Goal: Task Accomplishment & Management: Understand process/instructions

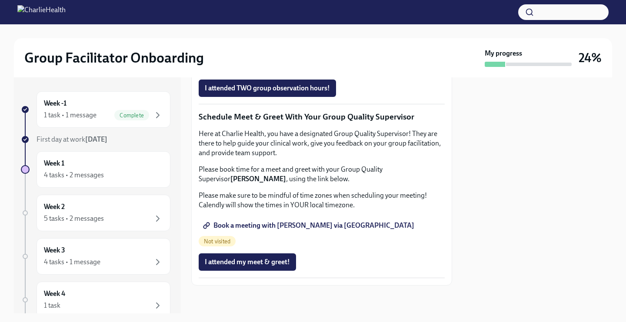
scroll to position [747, 0]
click at [331, 43] on span "Completed" at bounding box center [343, 39] width 33 height 7
click at [273, 44] on span "Group Observation Instructions" at bounding box center [257, 39] width 104 height 9
click at [323, 68] on span "Complete this form to schedule your observations" at bounding box center [284, 64] width 158 height 9
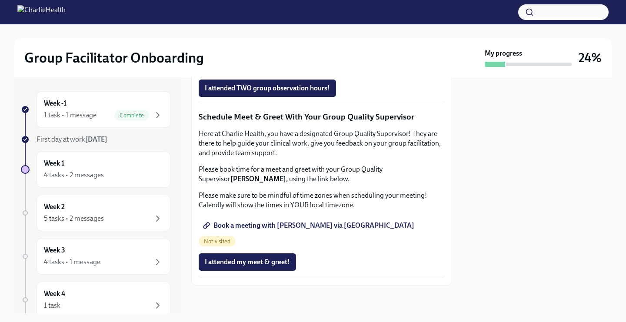
click at [299, 230] on span "Book a meeting with [PERSON_NAME] via [GEOGRAPHIC_DATA]" at bounding box center [310, 225] width 210 height 9
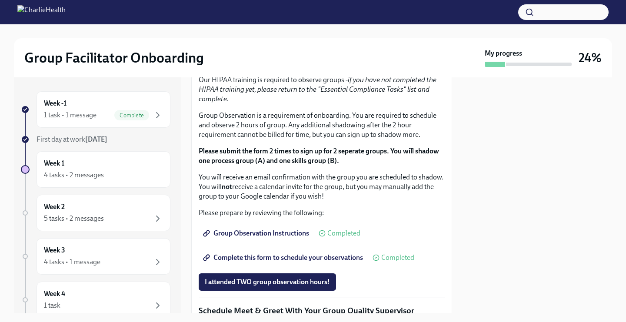
scroll to position [851, 0]
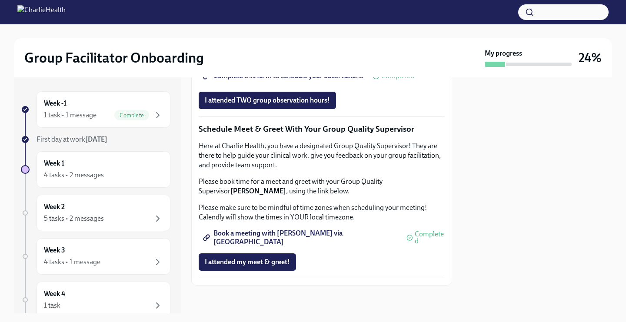
click at [297, 237] on span "Book a meeting with [PERSON_NAME] via [GEOGRAPHIC_DATA]" at bounding box center [301, 237] width 192 height 9
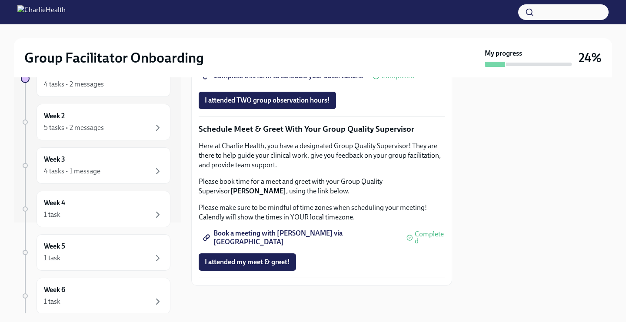
scroll to position [0, 0]
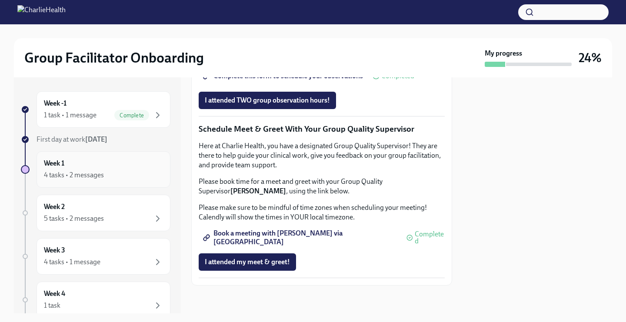
click at [114, 165] on div "Week 1 4 tasks • 2 messages" at bounding box center [103, 170] width 119 height 22
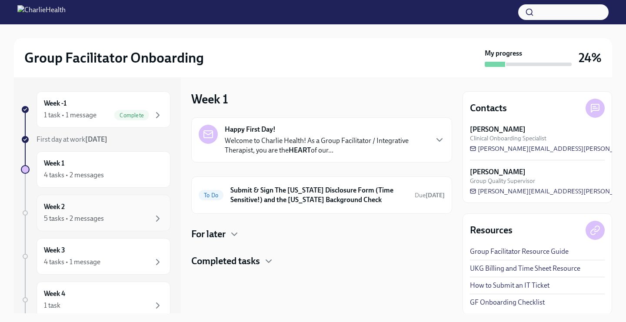
click at [117, 210] on div "Week 2 5 tasks • 2 messages" at bounding box center [103, 213] width 119 height 22
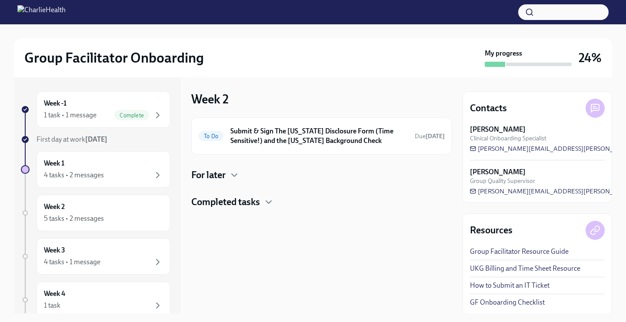
click at [256, 204] on h4 "Completed tasks" at bounding box center [225, 202] width 69 height 13
click at [233, 173] on icon "button" at bounding box center [234, 175] width 10 height 10
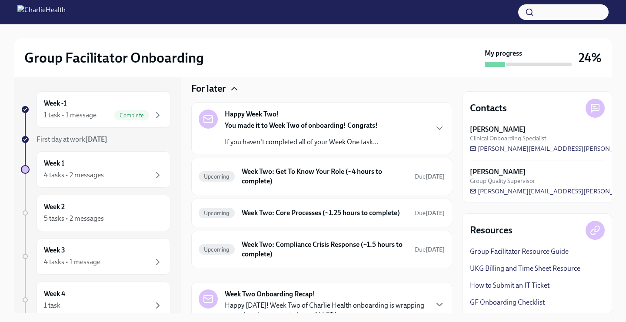
scroll to position [89, 0]
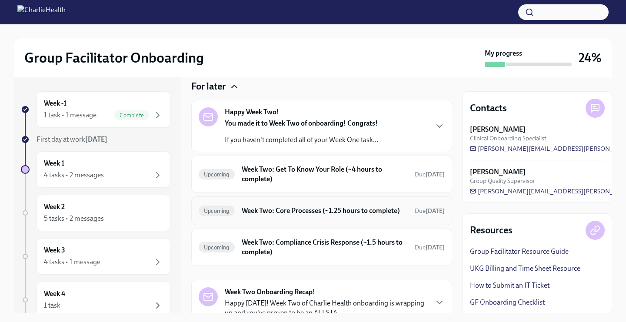
click at [249, 216] on h6 "Week Two: Core Processes (~1.25 hours to complete)" at bounding box center [325, 211] width 166 height 10
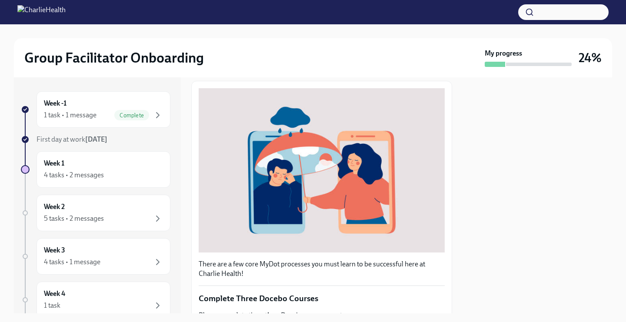
click at [427, 23] on div at bounding box center [313, 12] width 626 height 24
click at [106, 165] on div "Week 1 4 tasks • 2 messages" at bounding box center [103, 170] width 119 height 22
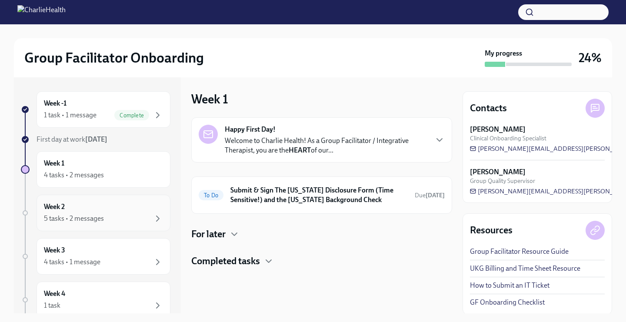
click at [113, 211] on div "Week 2 5 tasks • 2 messages" at bounding box center [103, 213] width 119 height 22
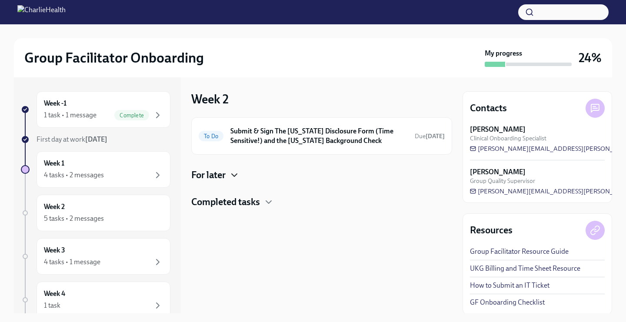
click at [231, 178] on icon "button" at bounding box center [234, 175] width 10 height 10
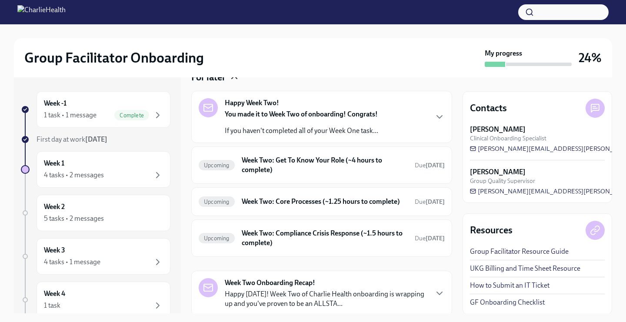
scroll to position [100, 0]
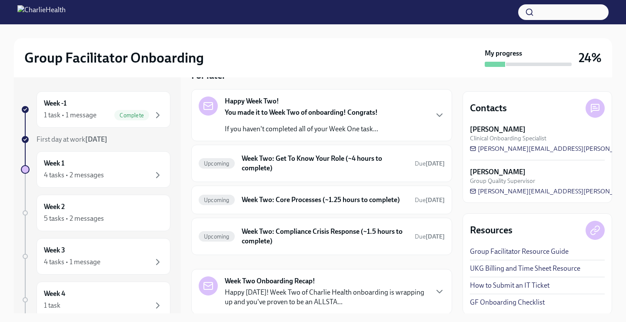
click at [279, 238] on h6 "Week Two: Compliance Crisis Response (~1.5 hours to complete)" at bounding box center [325, 236] width 166 height 19
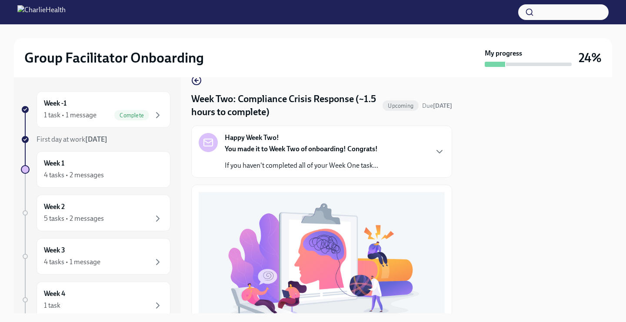
scroll to position [15, 0]
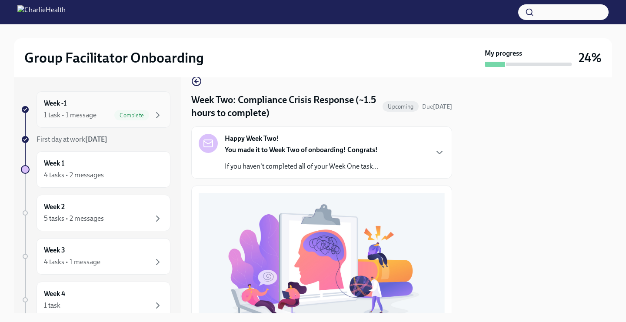
click at [71, 92] on div "Week -1 1 task • 1 message Complete" at bounding box center [104, 109] width 134 height 37
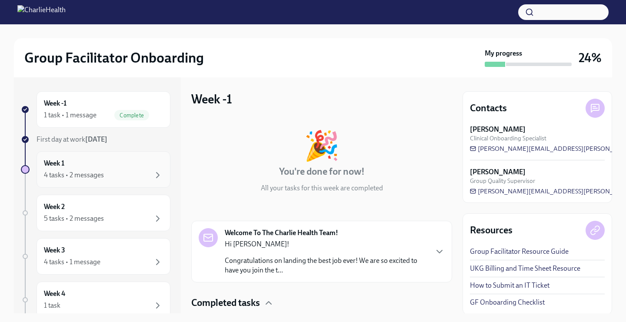
click at [90, 170] on div "4 tasks • 2 messages" at bounding box center [74, 175] width 60 height 10
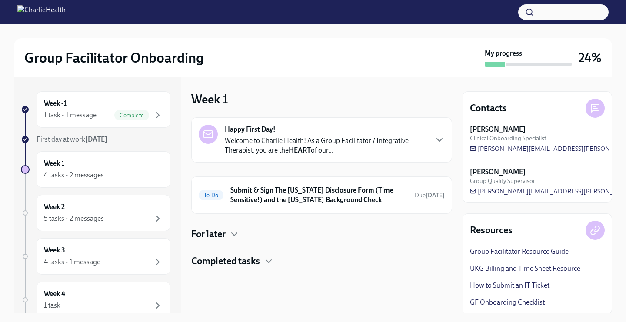
click at [223, 257] on h4 "Completed tasks" at bounding box center [225, 261] width 69 height 13
click at [217, 226] on div "Happy First Day! Welcome to Charlie Health! As a Group Facilitator / Integrativ…" at bounding box center [321, 254] width 261 height 275
click at [218, 235] on h4 "For later" at bounding box center [208, 234] width 34 height 13
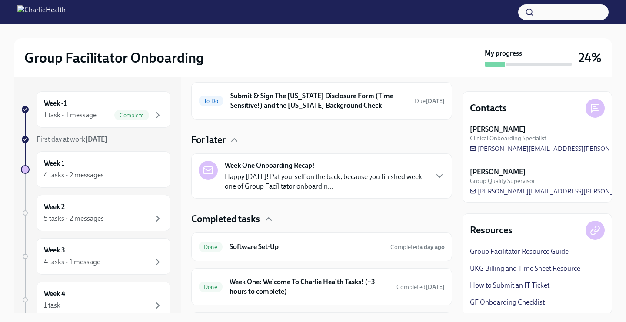
scroll to position [159, 0]
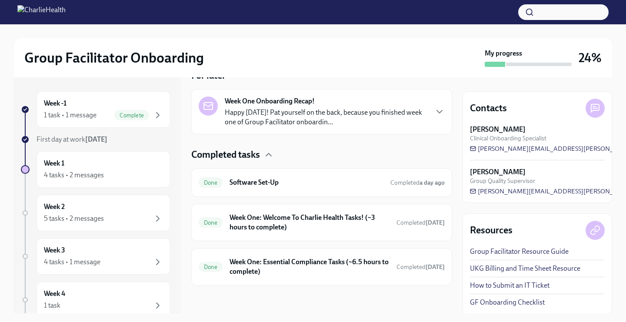
click at [230, 157] on h4 "Completed tasks" at bounding box center [225, 154] width 69 height 13
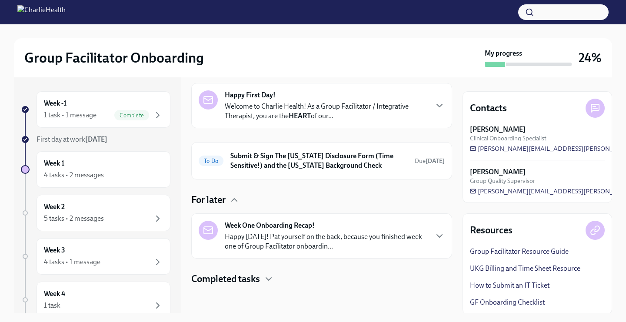
scroll to position [34, 0]
click at [124, 166] on div "Week 1 4 tasks • 2 messages" at bounding box center [103, 170] width 119 height 22
click at [106, 206] on div "Week 2 5 tasks • 2 messages" at bounding box center [103, 213] width 119 height 22
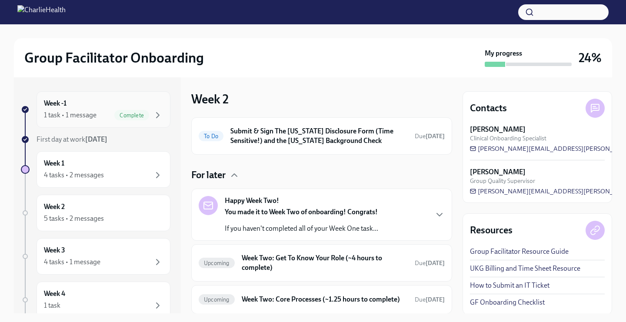
click at [110, 117] on div "1 task • 1 message Complete" at bounding box center [103, 115] width 119 height 10
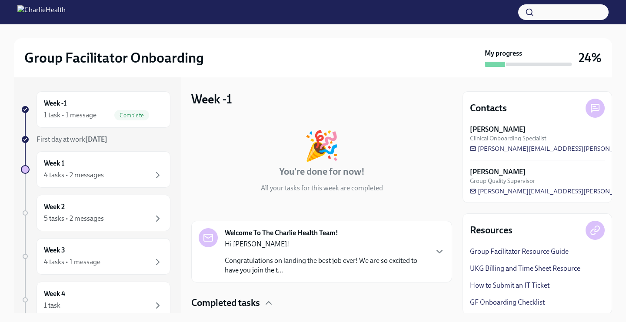
scroll to position [60, 0]
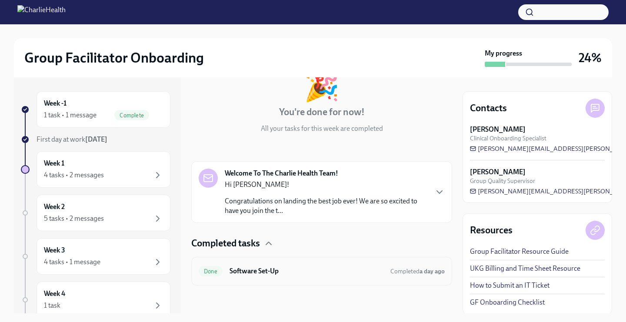
click at [236, 263] on div "Done Software Set-Up Completed a day ago" at bounding box center [321, 271] width 261 height 29
click at [104, 167] on div "Week 1 4 tasks • 2 messages" at bounding box center [103, 170] width 119 height 22
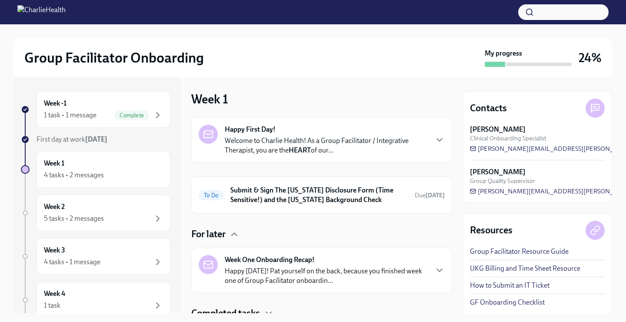
scroll to position [34, 0]
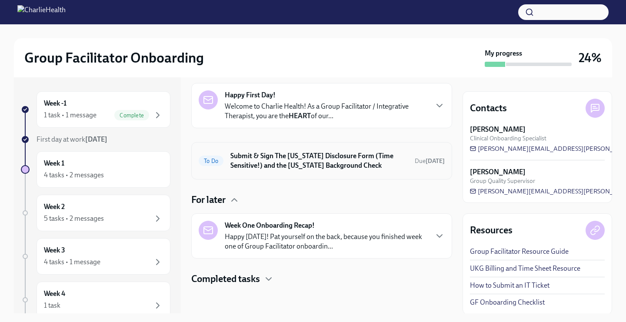
click at [276, 162] on h6 "Submit & Sign The [US_STATE] Disclosure Form (Time Sensitive!) and the [US_STAT…" at bounding box center [318, 160] width 177 height 19
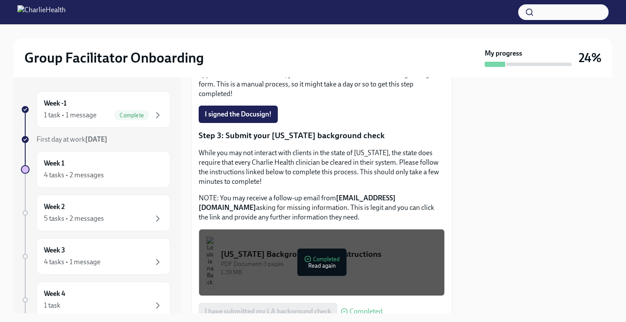
scroll to position [257, 0]
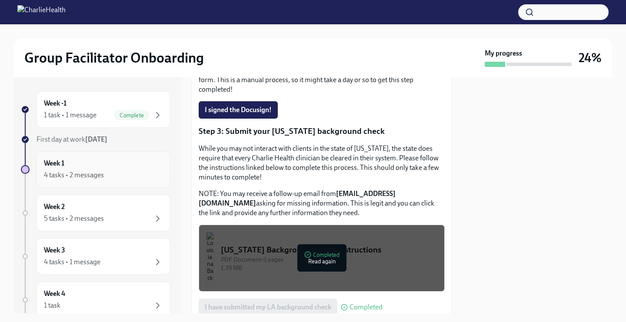
click at [78, 170] on div "4 tasks • 2 messages" at bounding box center [74, 175] width 60 height 10
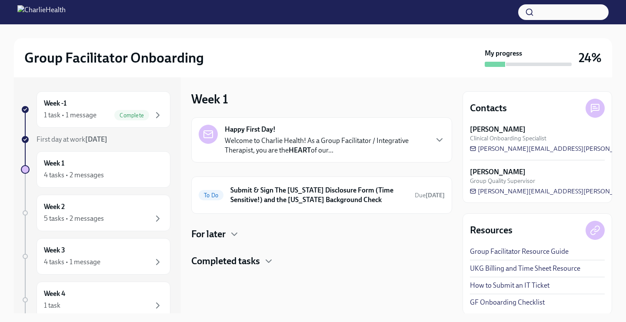
click at [227, 254] on div "Happy First Day! Welcome to Charlie Health! As a Group Facilitator / Integrativ…" at bounding box center [321, 192] width 261 height 150
click at [97, 183] on div "Week 1 4 tasks • 2 messages" at bounding box center [104, 169] width 134 height 37
click at [102, 206] on div "Week 2 5 tasks • 2 messages" at bounding box center [103, 213] width 119 height 22
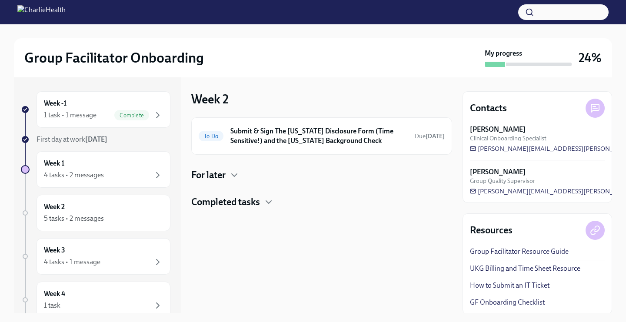
click at [226, 178] on h4 "For later" at bounding box center [208, 175] width 34 height 13
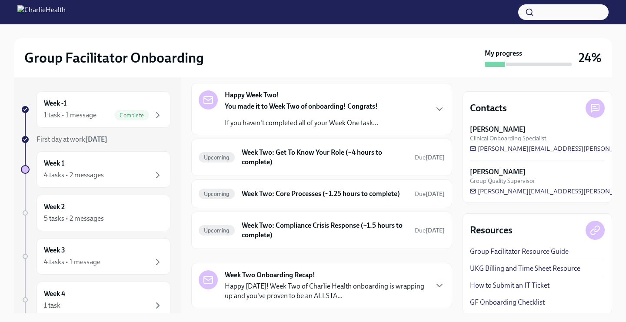
scroll to position [106, 0]
click at [334, 197] on h6 "Week Two: Core Processes (~1.25 hours to complete)" at bounding box center [325, 194] width 166 height 10
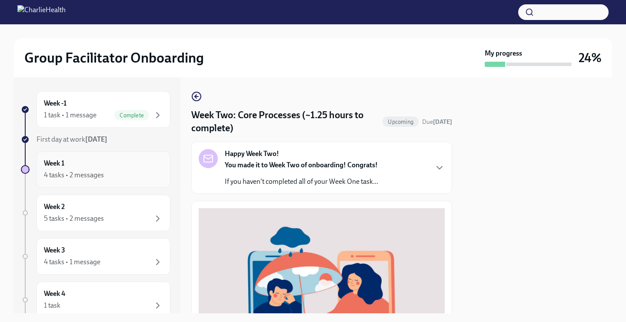
click at [98, 170] on div "4 tasks • 2 messages" at bounding box center [74, 175] width 60 height 10
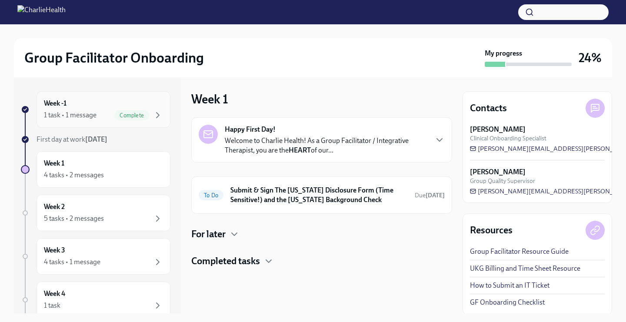
click at [106, 111] on div "1 task • 1 message Complete" at bounding box center [103, 115] width 119 height 10
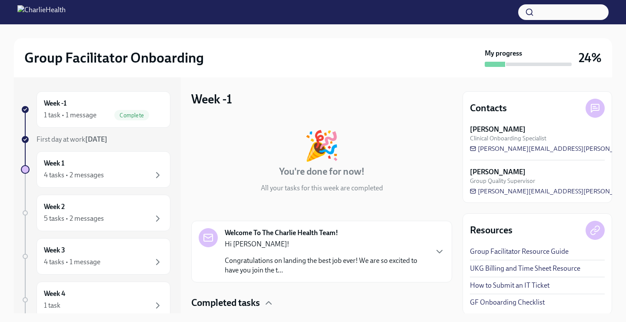
scroll to position [60, 0]
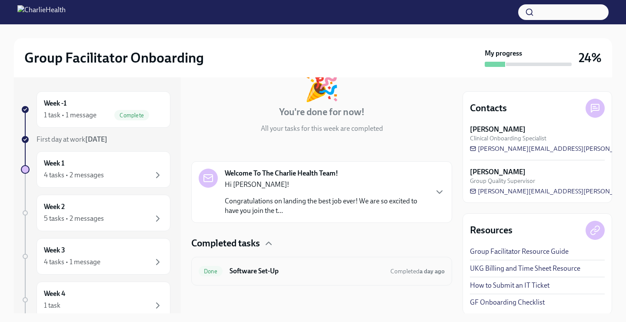
click at [222, 270] on span "Done" at bounding box center [211, 271] width 24 height 7
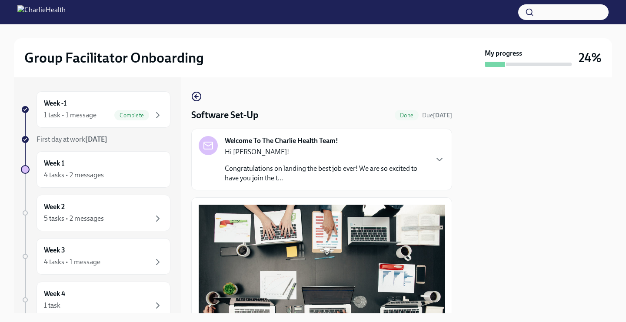
scroll to position [266, 0]
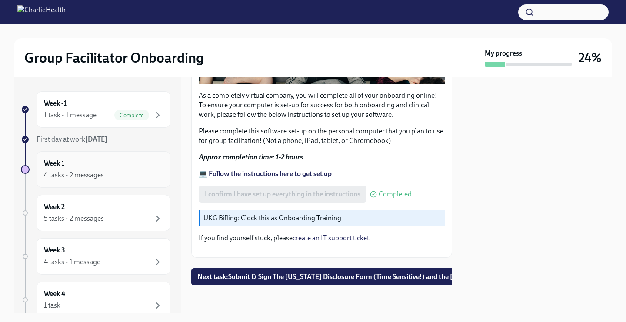
click at [104, 157] on div "Week 1 4 tasks • 2 messages" at bounding box center [104, 169] width 134 height 37
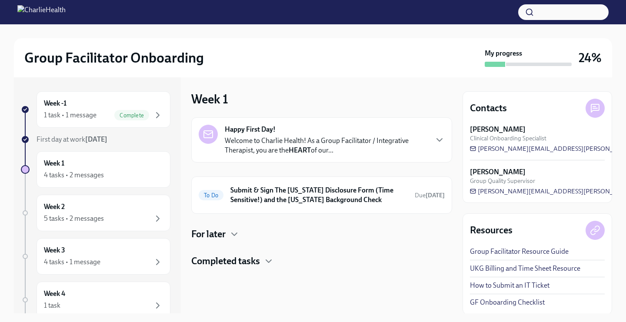
click at [222, 259] on h4 "Completed tasks" at bounding box center [225, 261] width 69 height 13
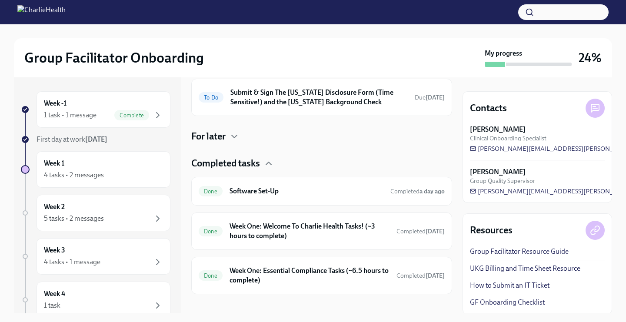
scroll to position [103, 0]
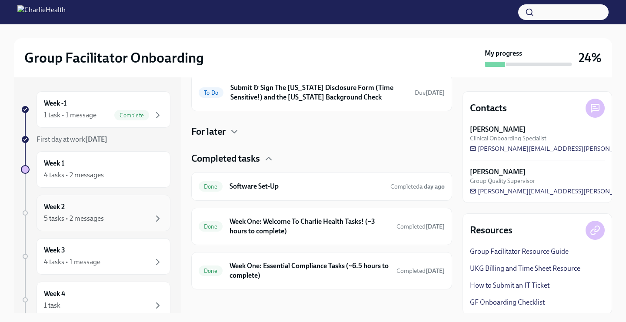
click at [77, 206] on div "Week 2 5 tasks • 2 messages" at bounding box center [103, 213] width 119 height 22
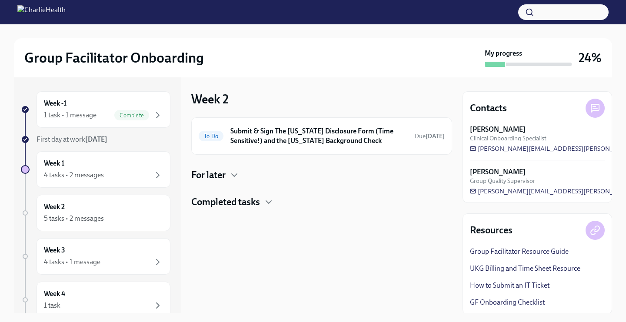
click at [260, 200] on h4 "Completed tasks" at bounding box center [225, 202] width 69 height 13
click at [255, 201] on h4 "Completed tasks" at bounding box center [225, 202] width 69 height 13
click at [222, 178] on h4 "For later" at bounding box center [208, 175] width 34 height 13
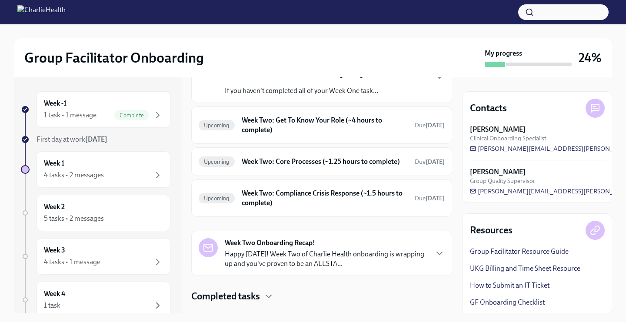
scroll to position [164, 0]
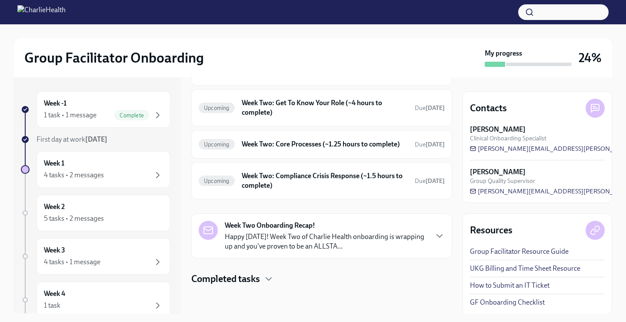
click at [211, 63] on div "Group Facilitator Onboarding" at bounding box center [252, 57] width 457 height 17
click at [109, 163] on div "Week 1 4 tasks • 2 messages" at bounding box center [103, 170] width 119 height 22
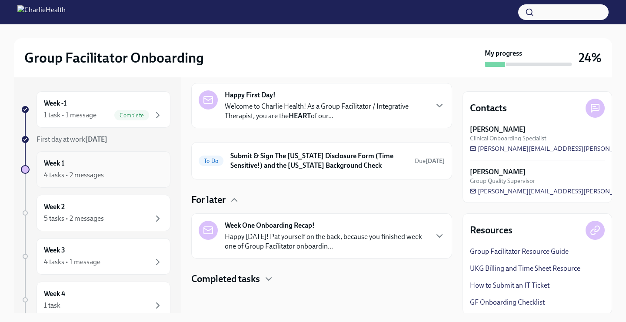
click at [112, 169] on div "Week 1 4 tasks • 2 messages" at bounding box center [103, 170] width 119 height 22
click at [109, 220] on div "5 tasks • 2 messages" at bounding box center [103, 218] width 119 height 10
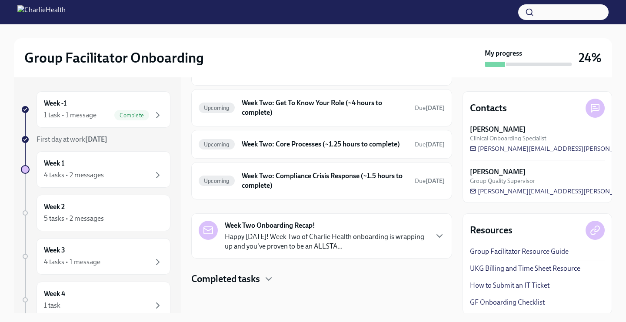
click at [203, 273] on h4 "Completed tasks" at bounding box center [225, 279] width 69 height 13
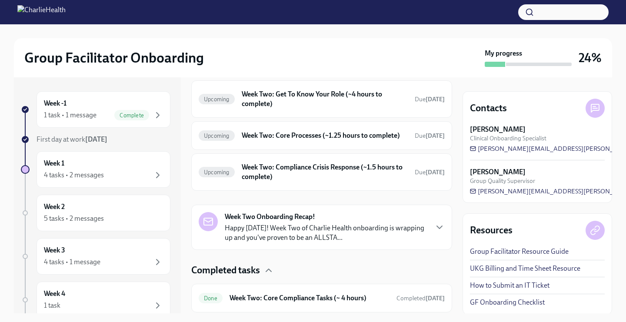
scroll to position [200, 0]
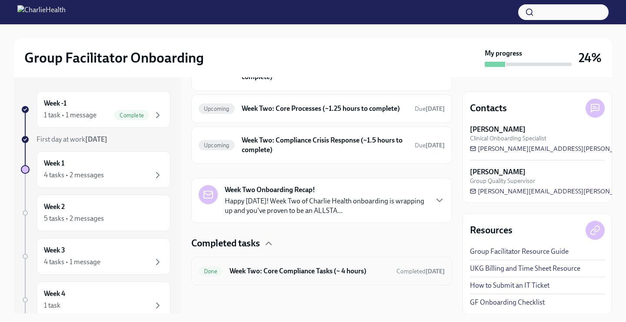
click at [263, 280] on div "Done Week Two: Core Compliance Tasks (~ 4 hours) Completed [DATE]" at bounding box center [321, 271] width 261 height 29
click at [259, 273] on h6 "Week Two: Core Compliance Tasks (~ 4 hours)" at bounding box center [310, 271] width 160 height 10
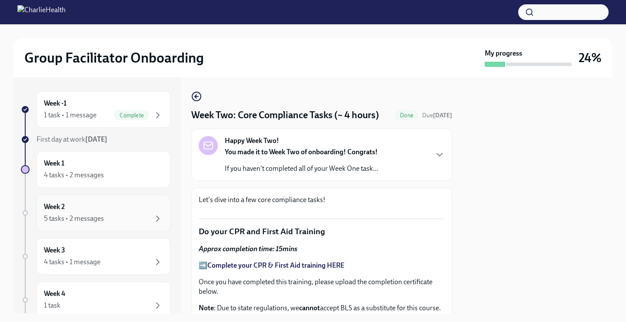
click at [98, 219] on div "5 tasks • 2 messages" at bounding box center [74, 219] width 60 height 10
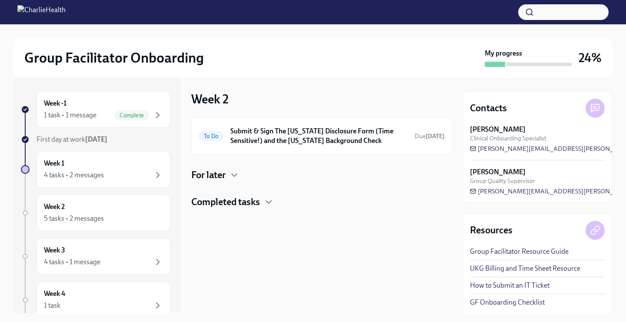
click at [247, 202] on h4 "Completed tasks" at bounding box center [225, 202] width 69 height 13
click at [230, 175] on icon "button" at bounding box center [234, 175] width 10 height 10
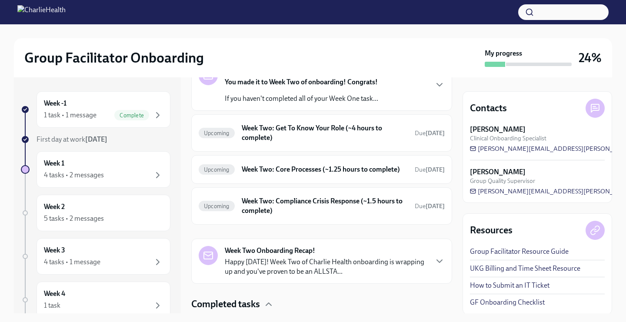
scroll to position [129, 0]
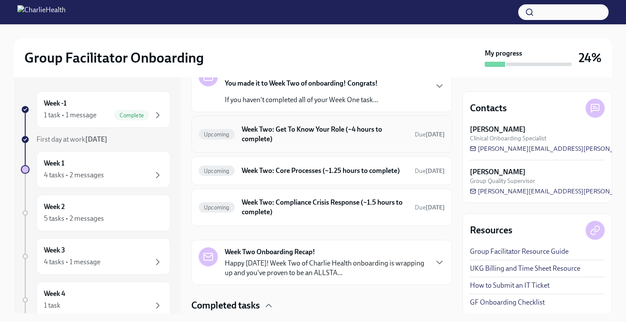
click at [262, 136] on h6 "Week Two: Get To Know Your Role (~4 hours to complete)" at bounding box center [325, 134] width 166 height 19
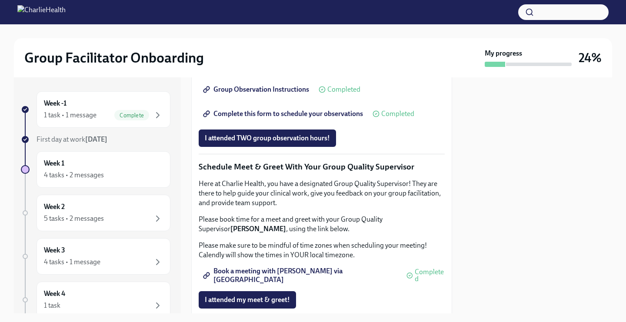
scroll to position [660, 0]
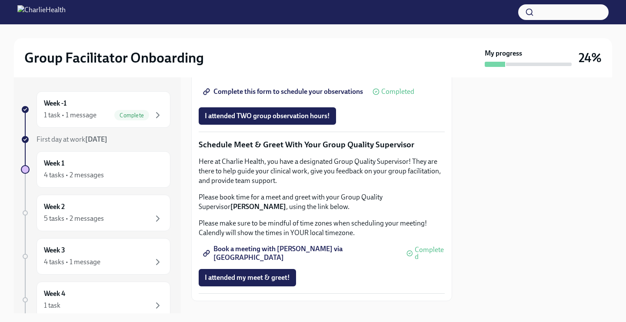
click at [271, 96] on span "Complete this form to schedule your observations" at bounding box center [284, 91] width 158 height 9
